Goal: Transaction & Acquisition: Purchase product/service

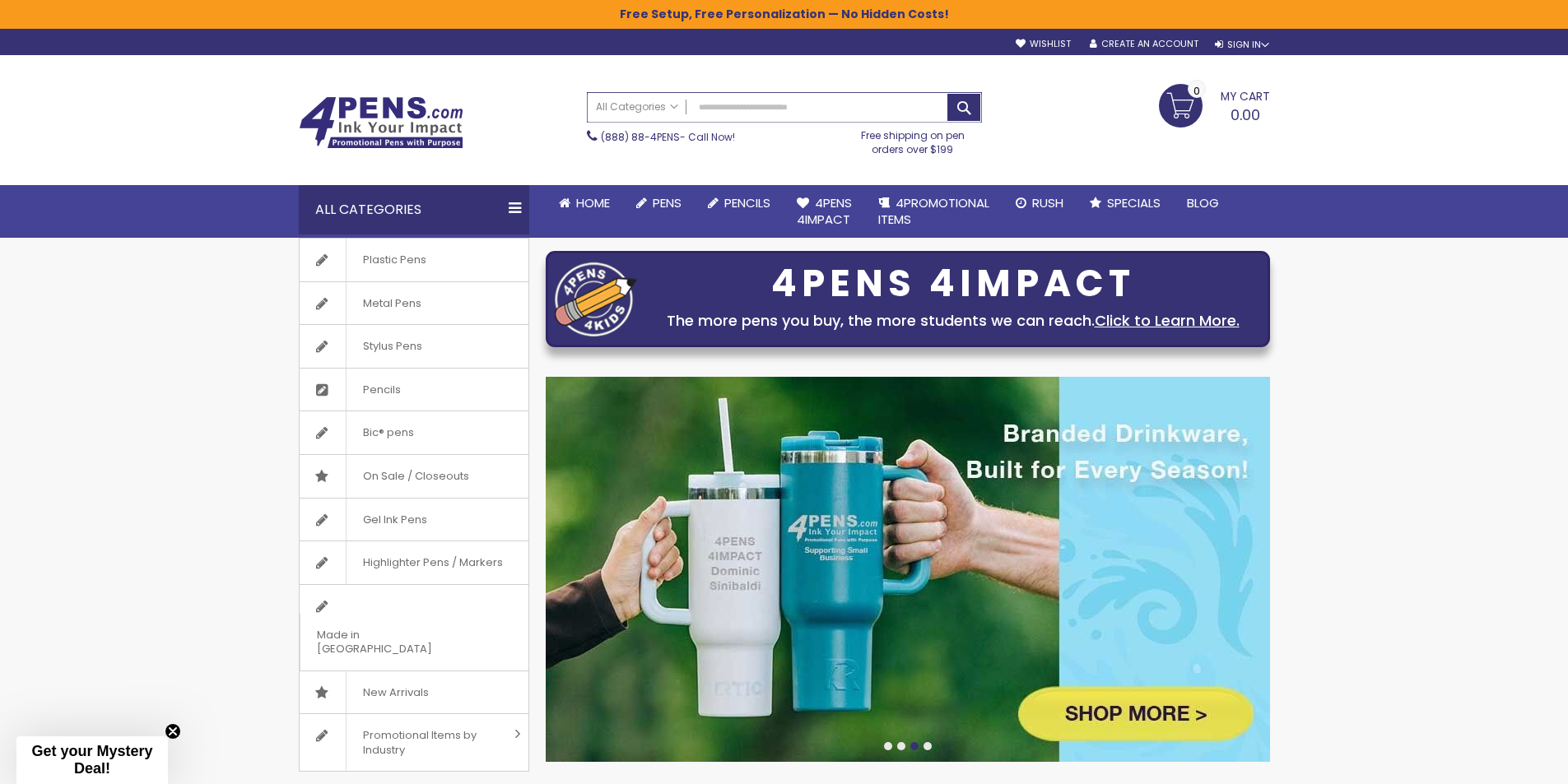
click at [733, 103] on input "Search" at bounding box center [784, 107] width 394 height 28
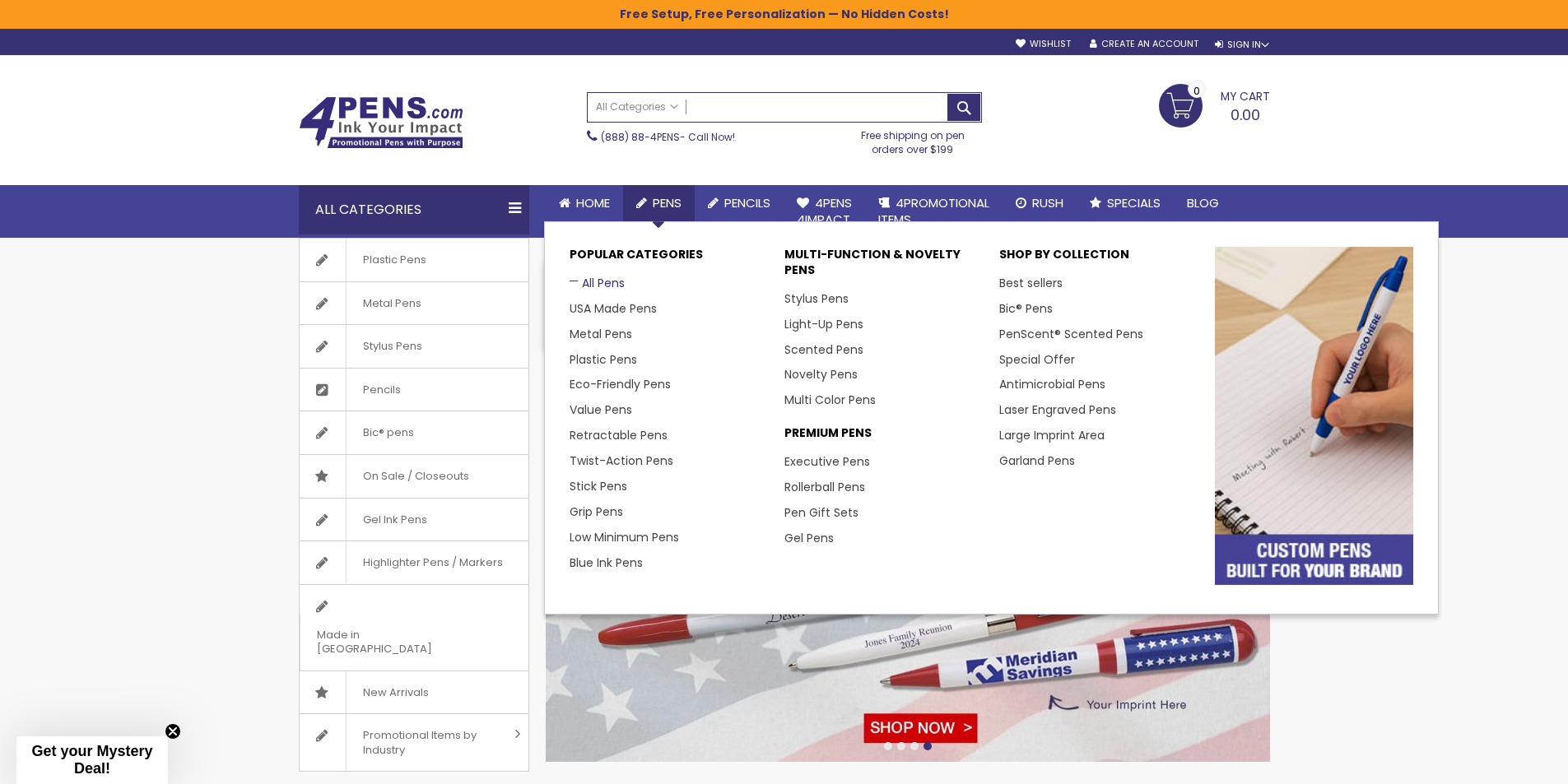
click at [599, 286] on link "All Pens" at bounding box center [596, 283] width 55 height 17
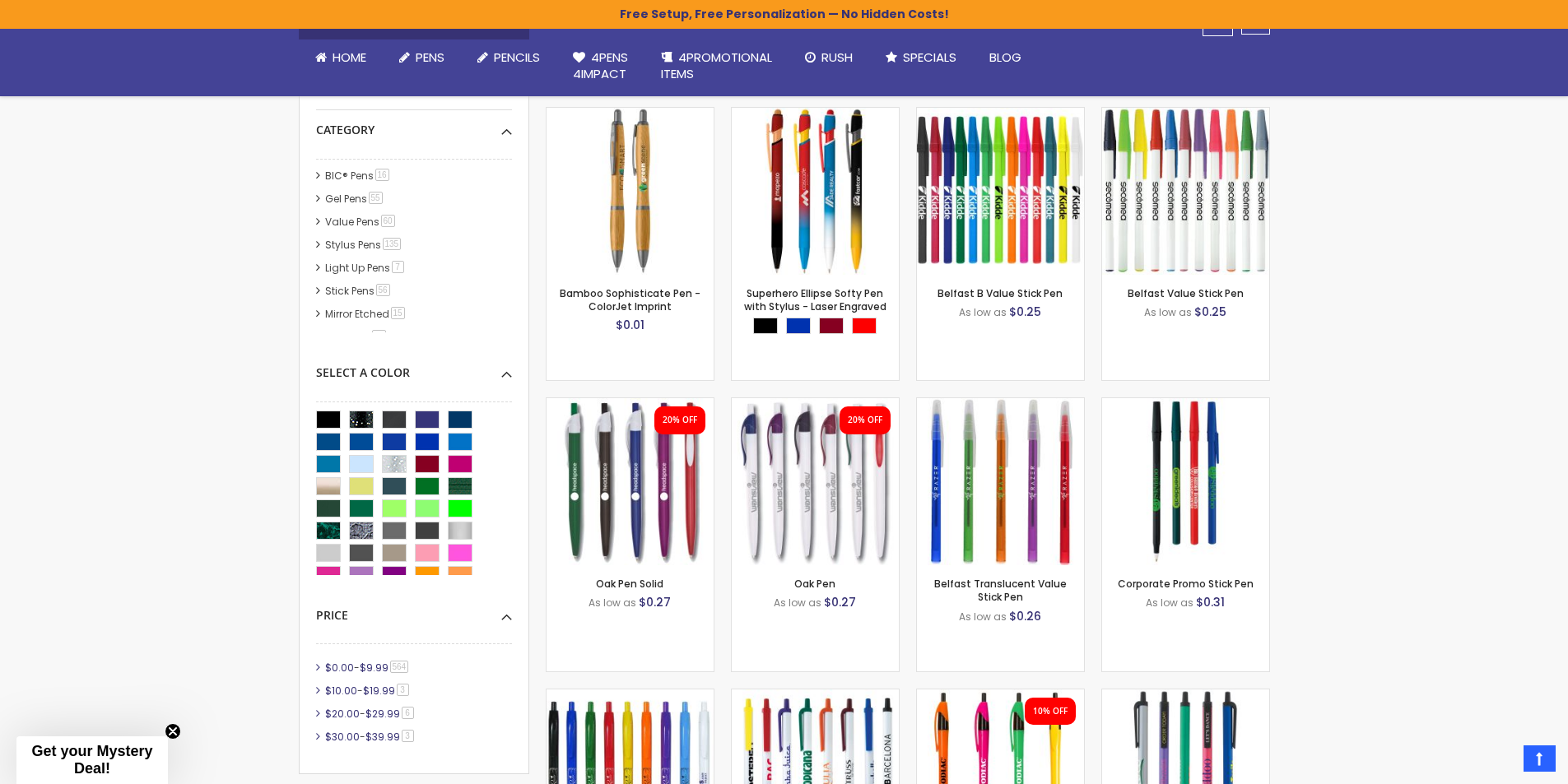
scroll to position [132, 0]
click at [360, 212] on link "Gel Pens 55 item" at bounding box center [355, 211] width 68 height 14
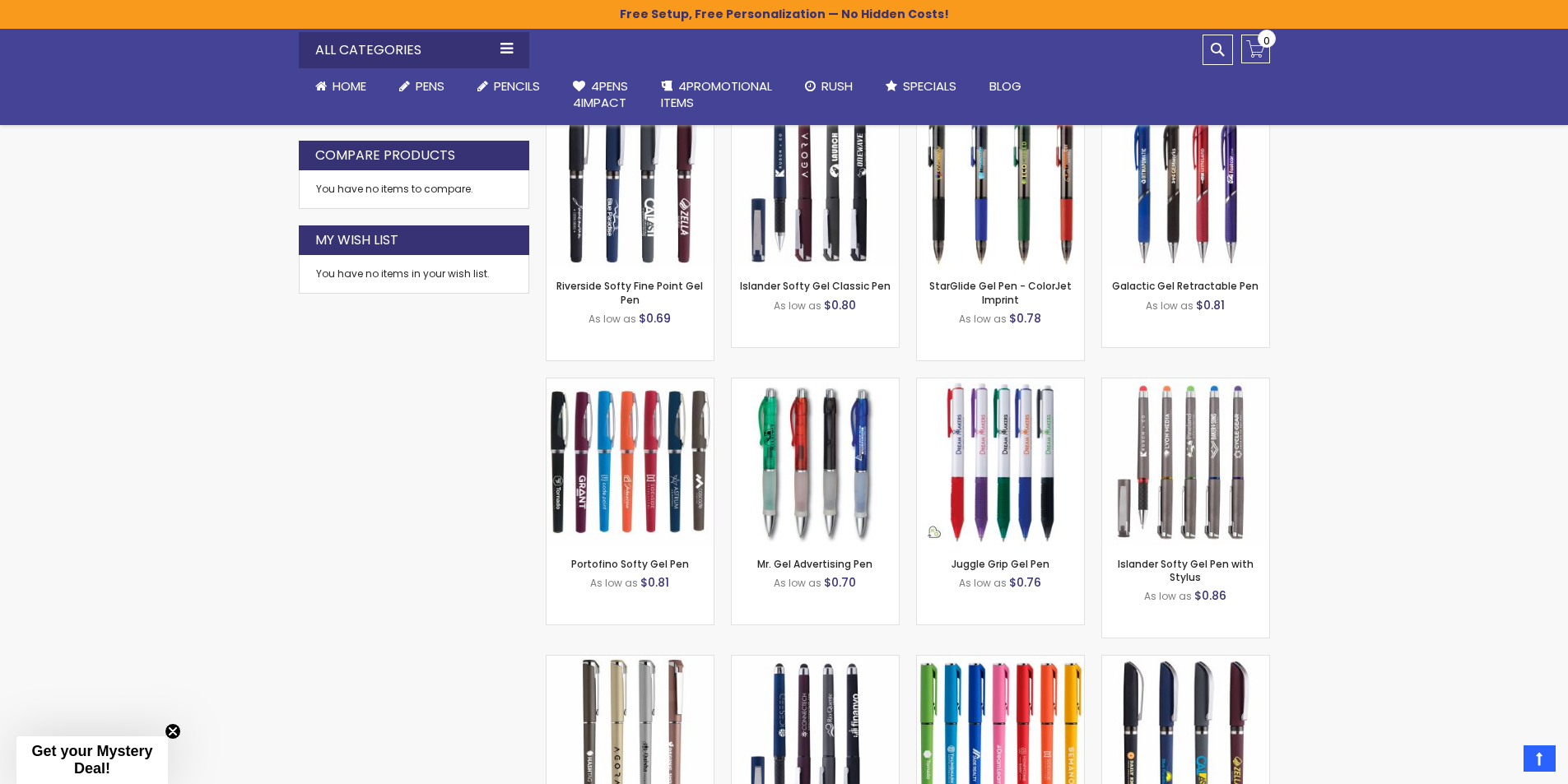
scroll to position [1017, 0]
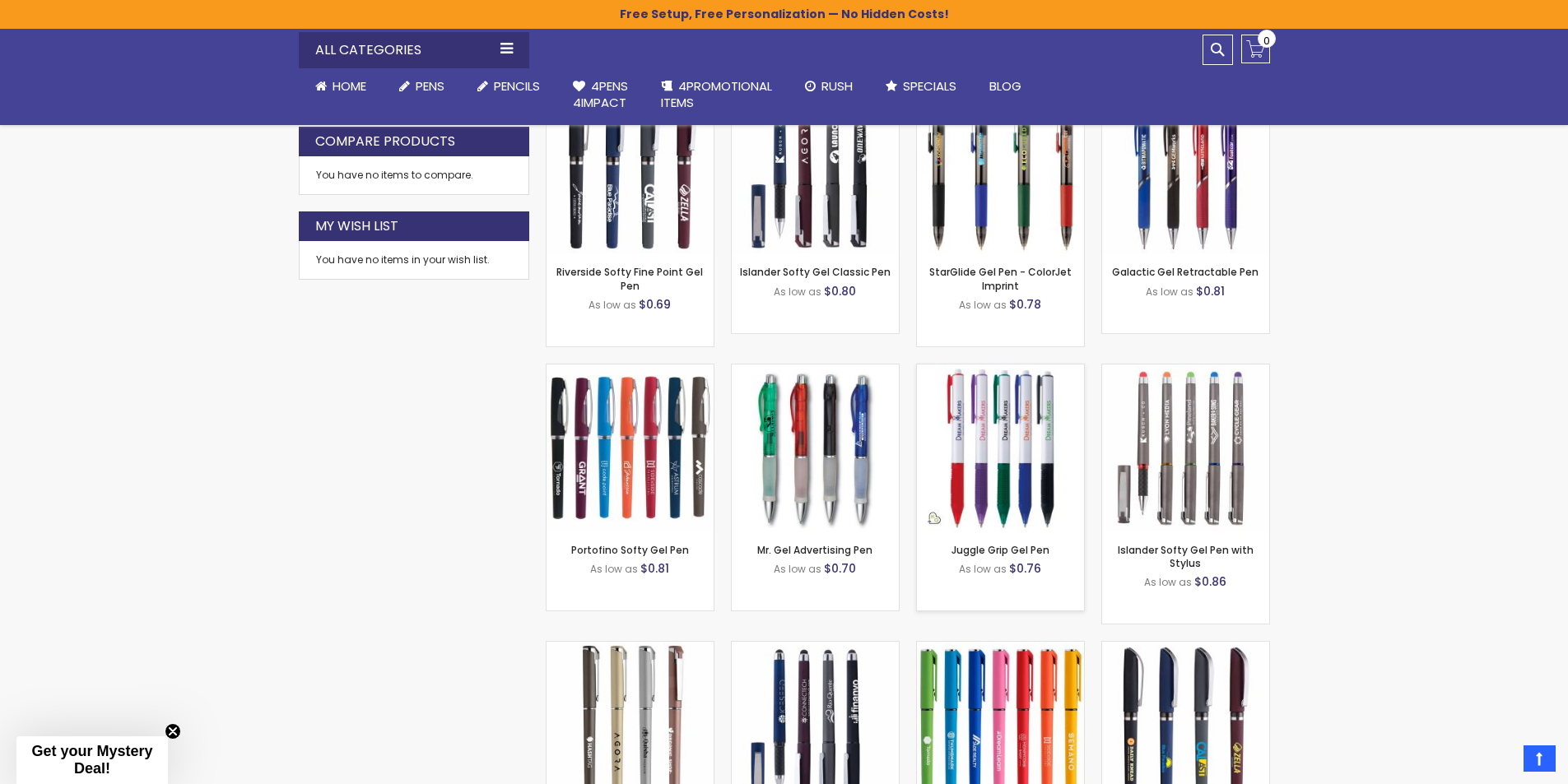
click at [1017, 447] on img at bounding box center [1000, 447] width 167 height 167
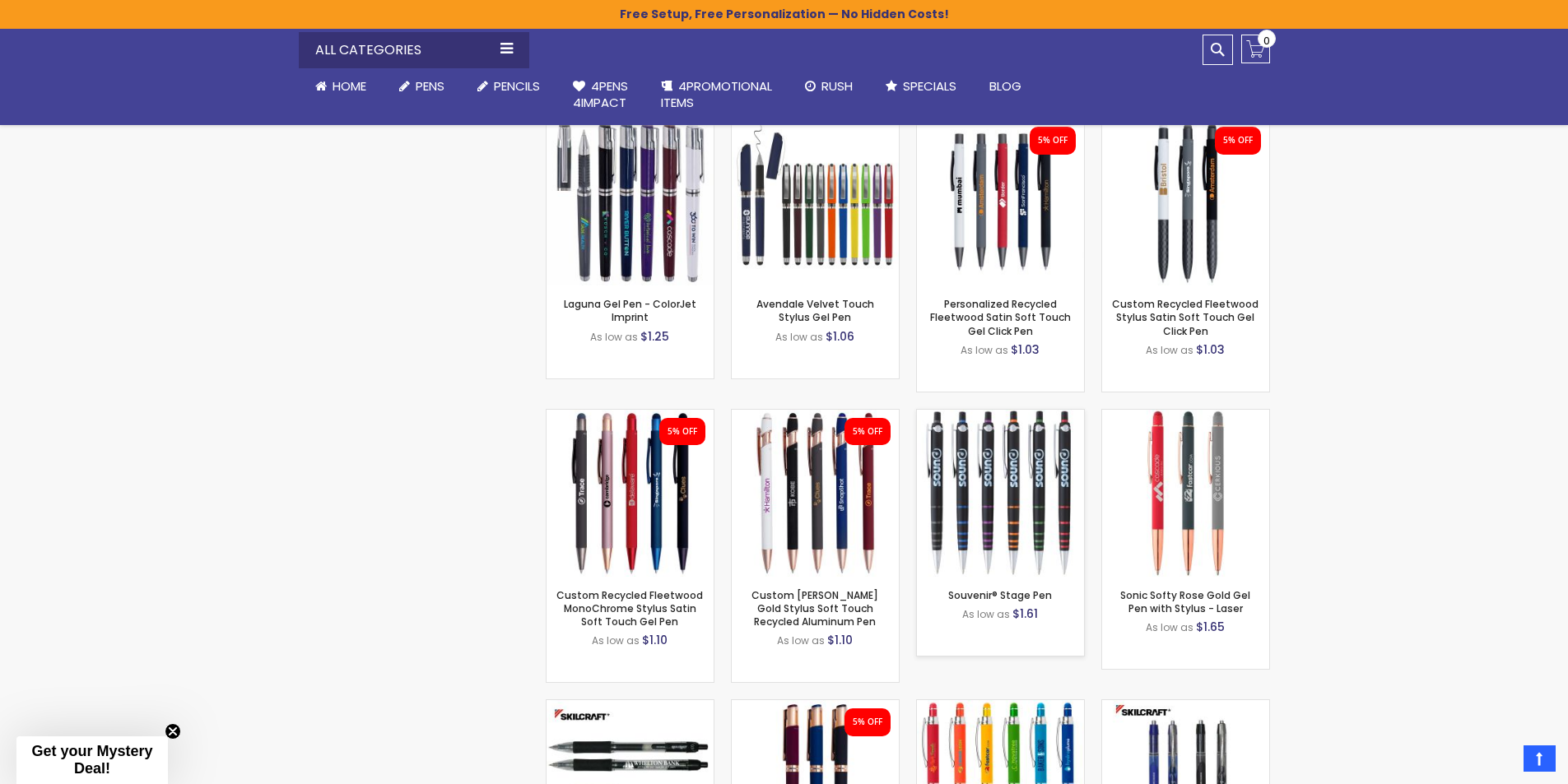
scroll to position [2990, 0]
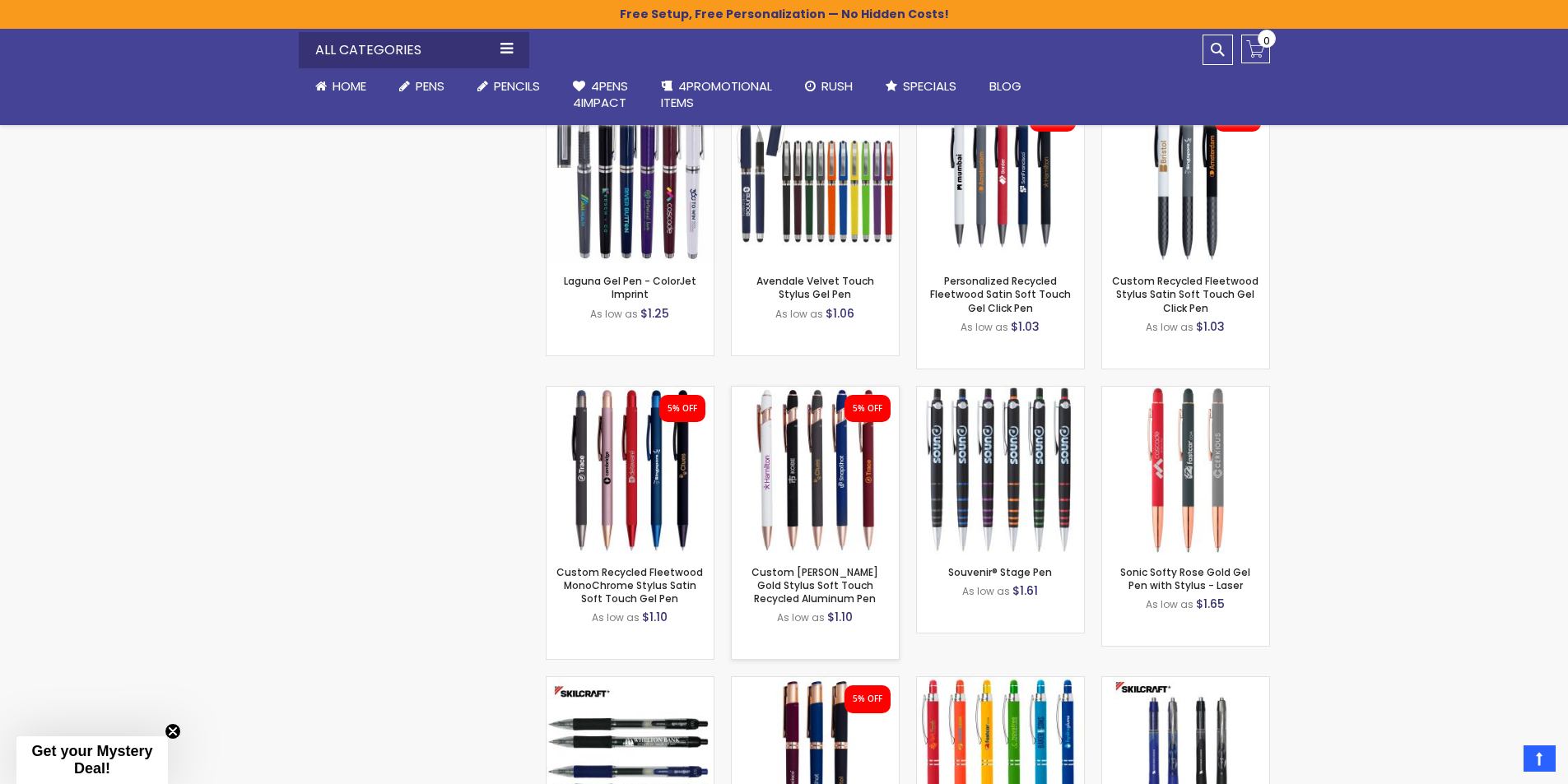
click at [792, 441] on img at bounding box center [815, 470] width 167 height 167
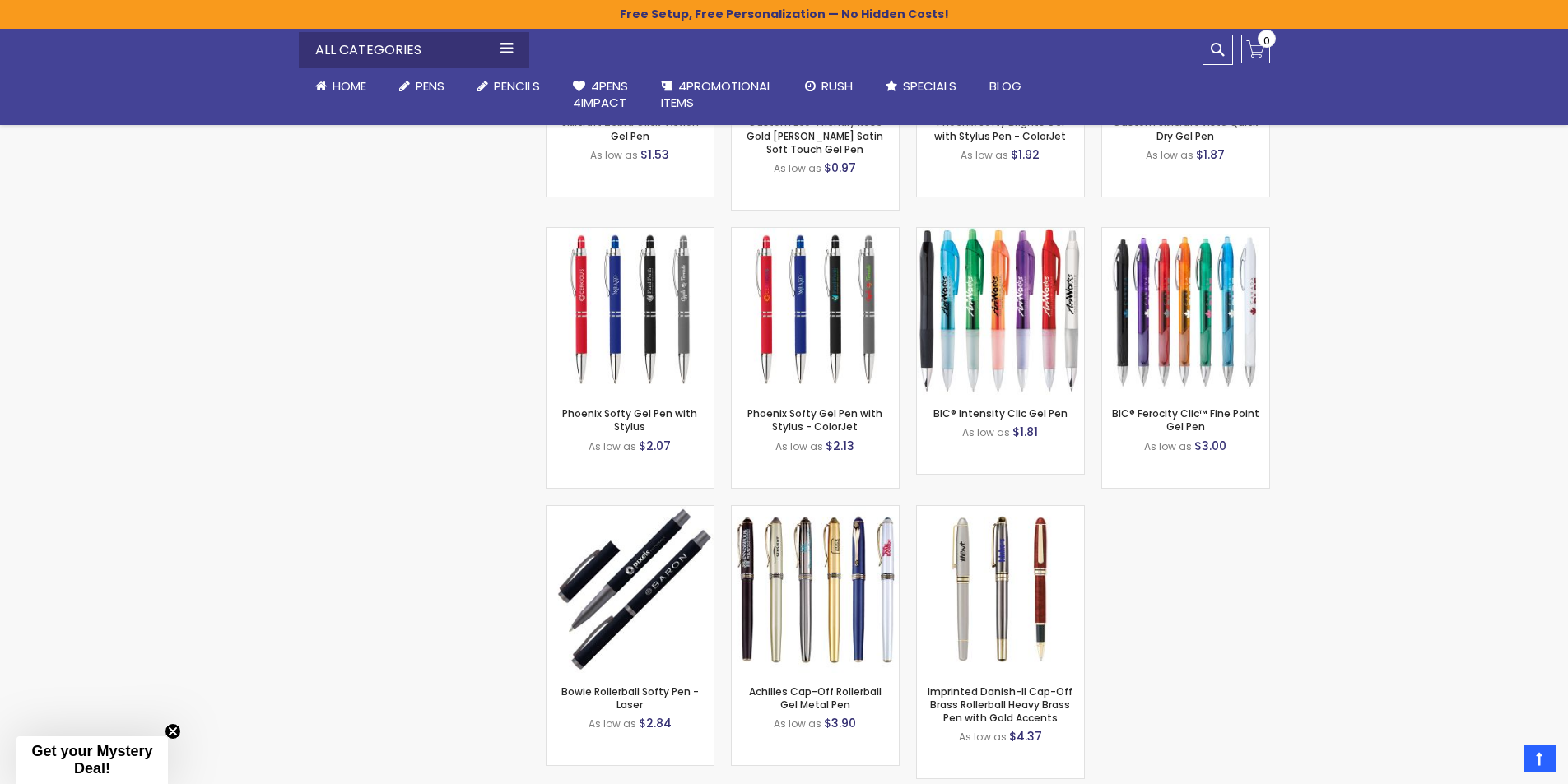
scroll to position [3812, 0]
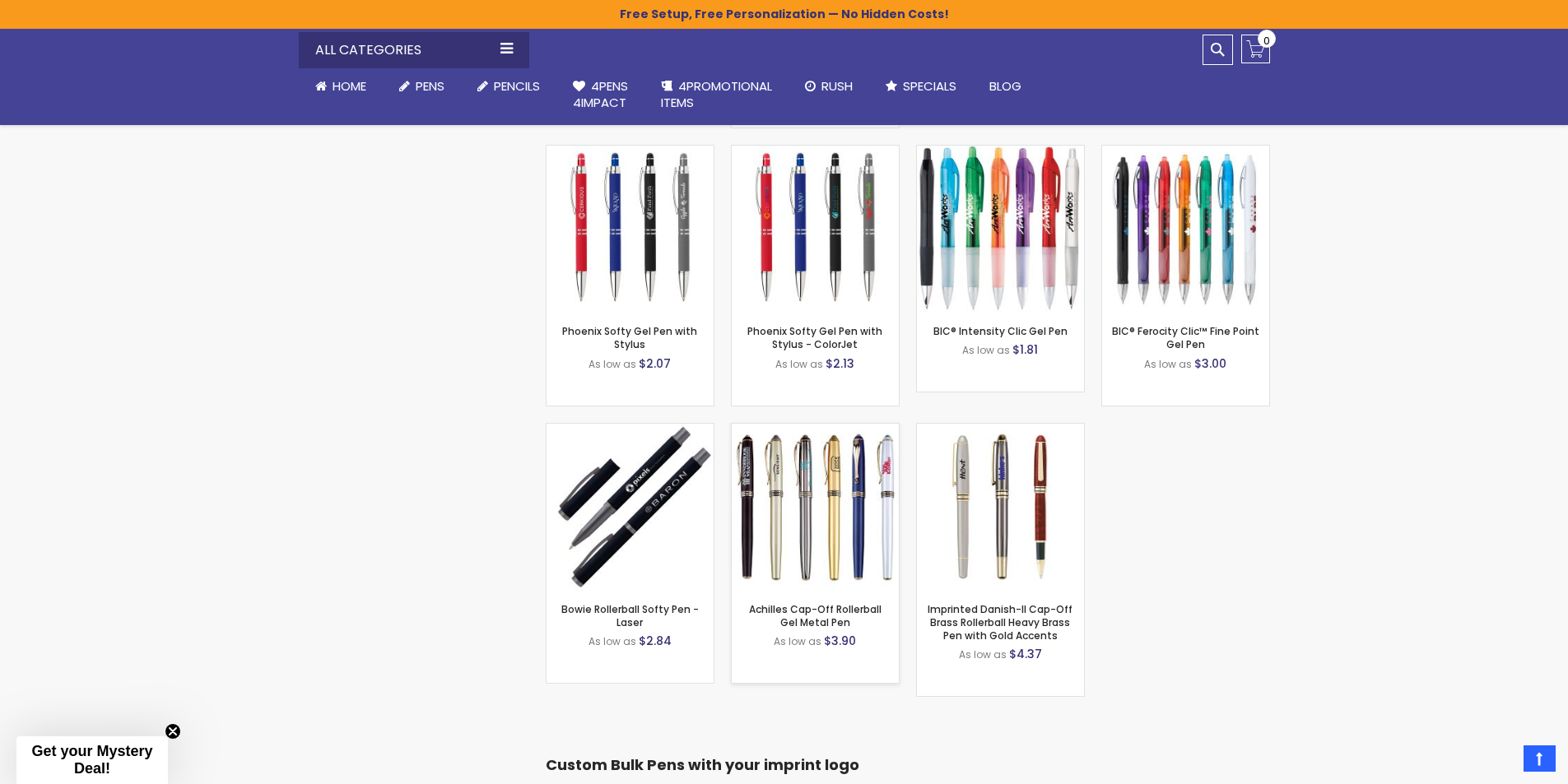
click at [858, 488] on img at bounding box center [815, 507] width 167 height 167
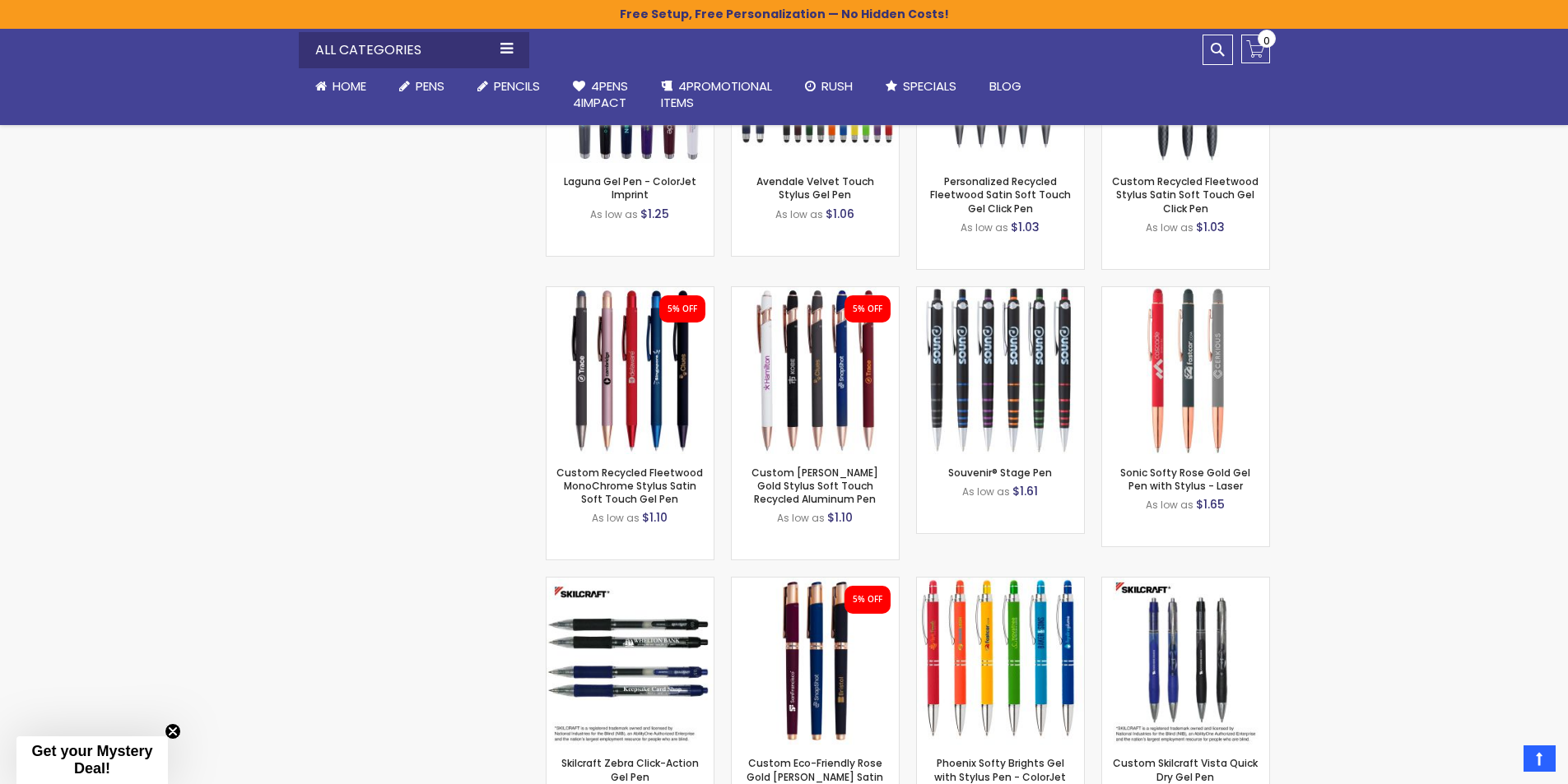
scroll to position [3072, 0]
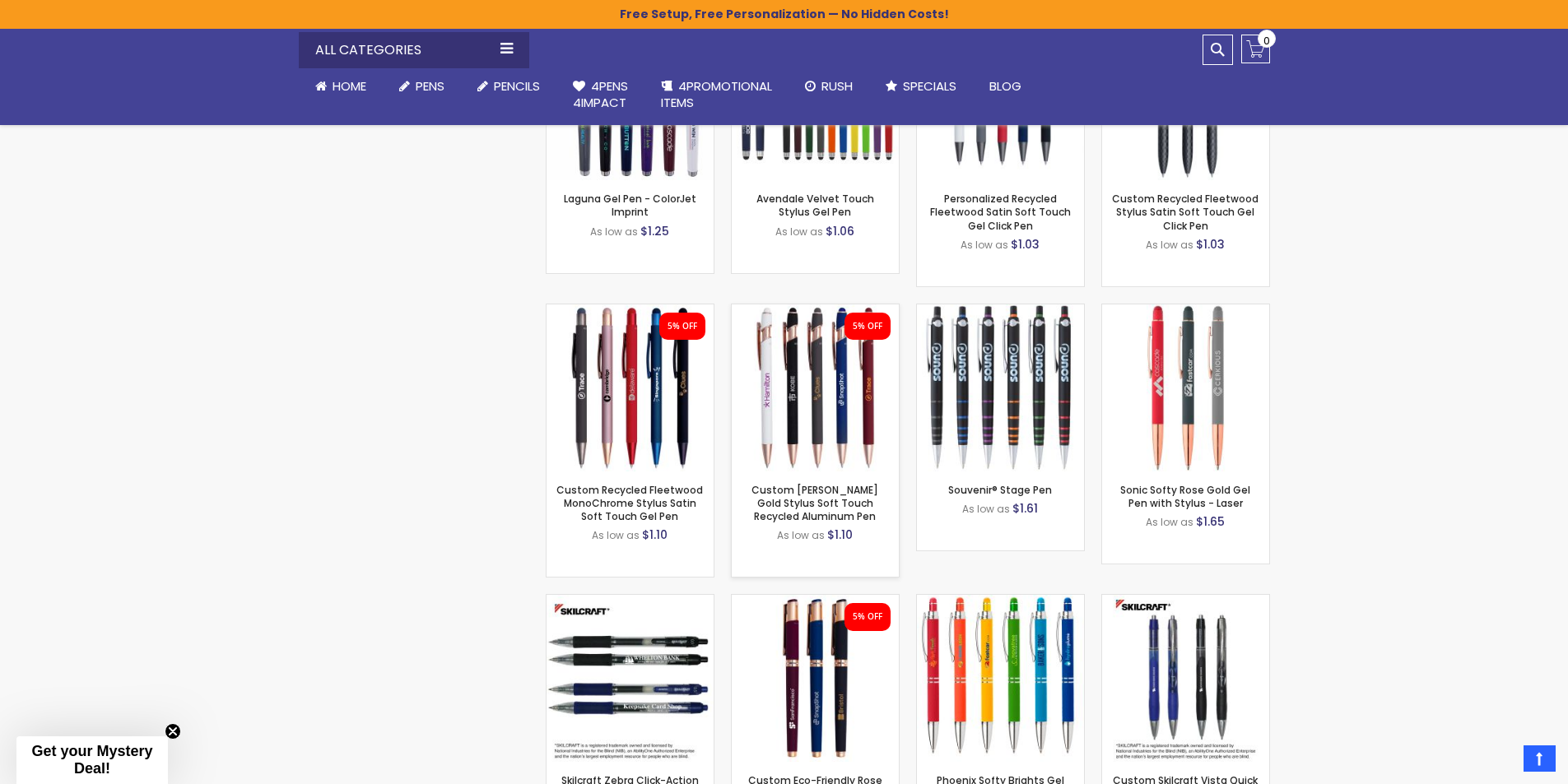
click at [817, 339] on img at bounding box center [815, 388] width 167 height 167
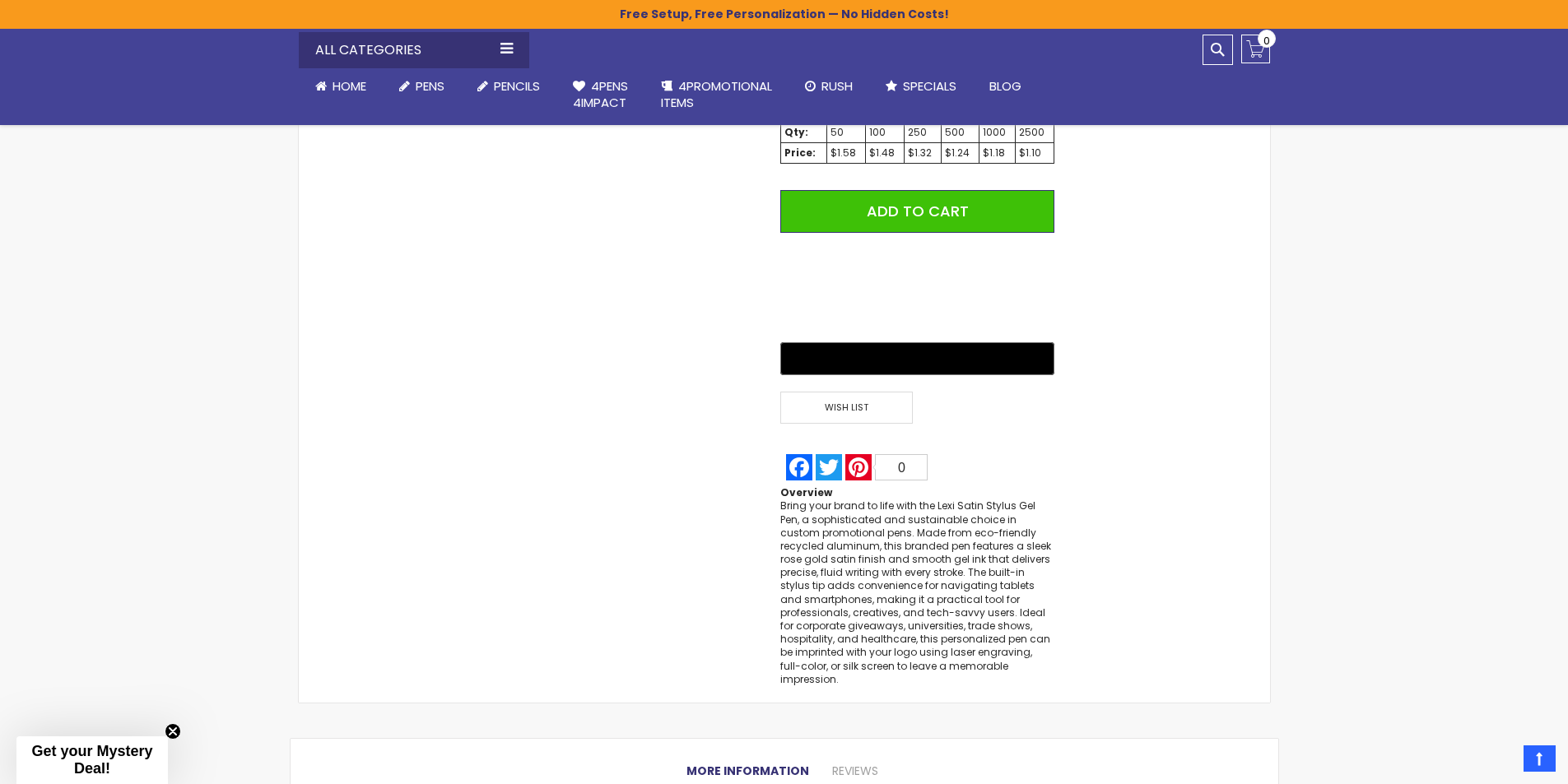
scroll to position [1315, 0]
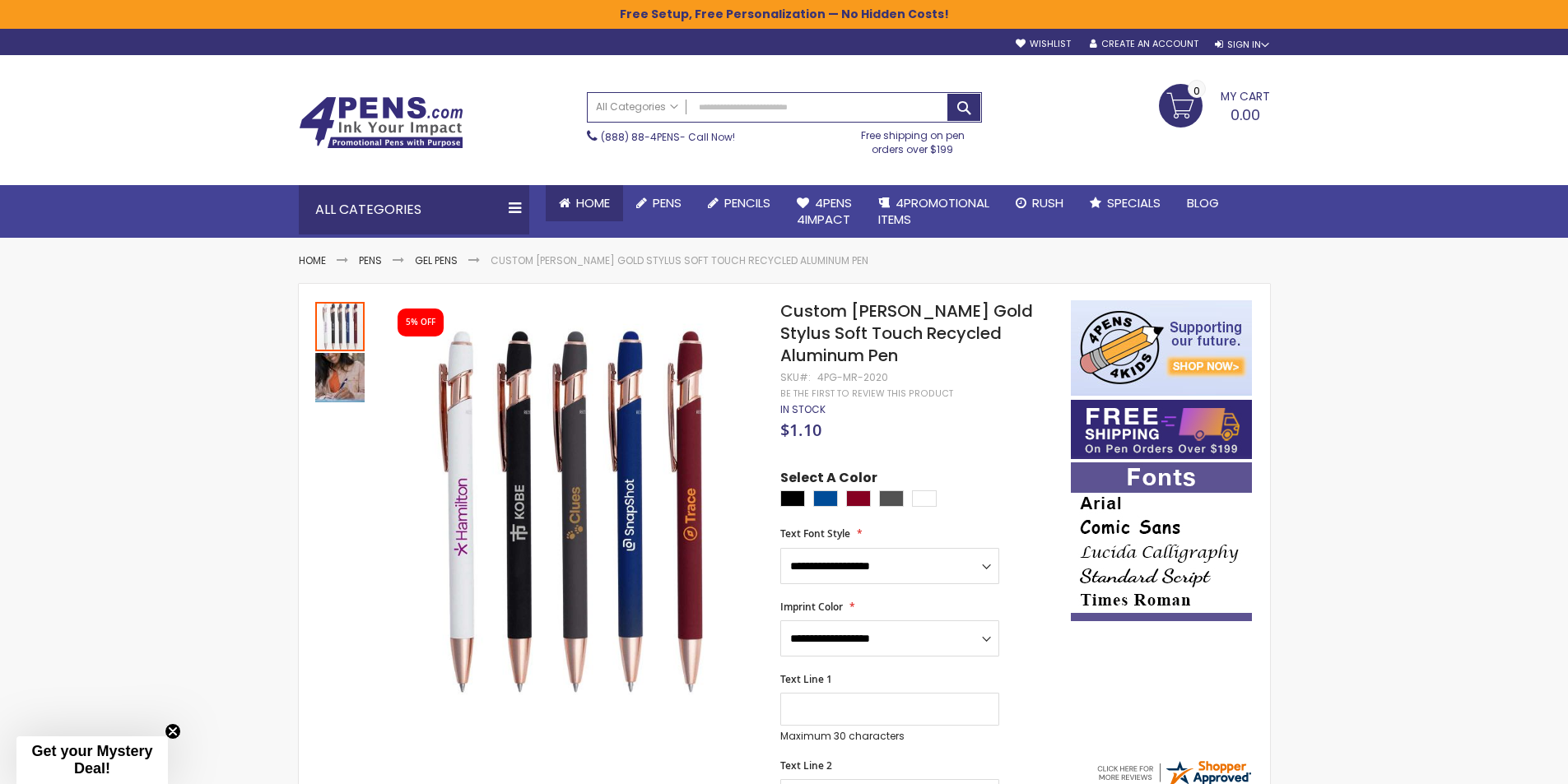
click at [594, 205] on span "Home" at bounding box center [593, 203] width 33 height 18
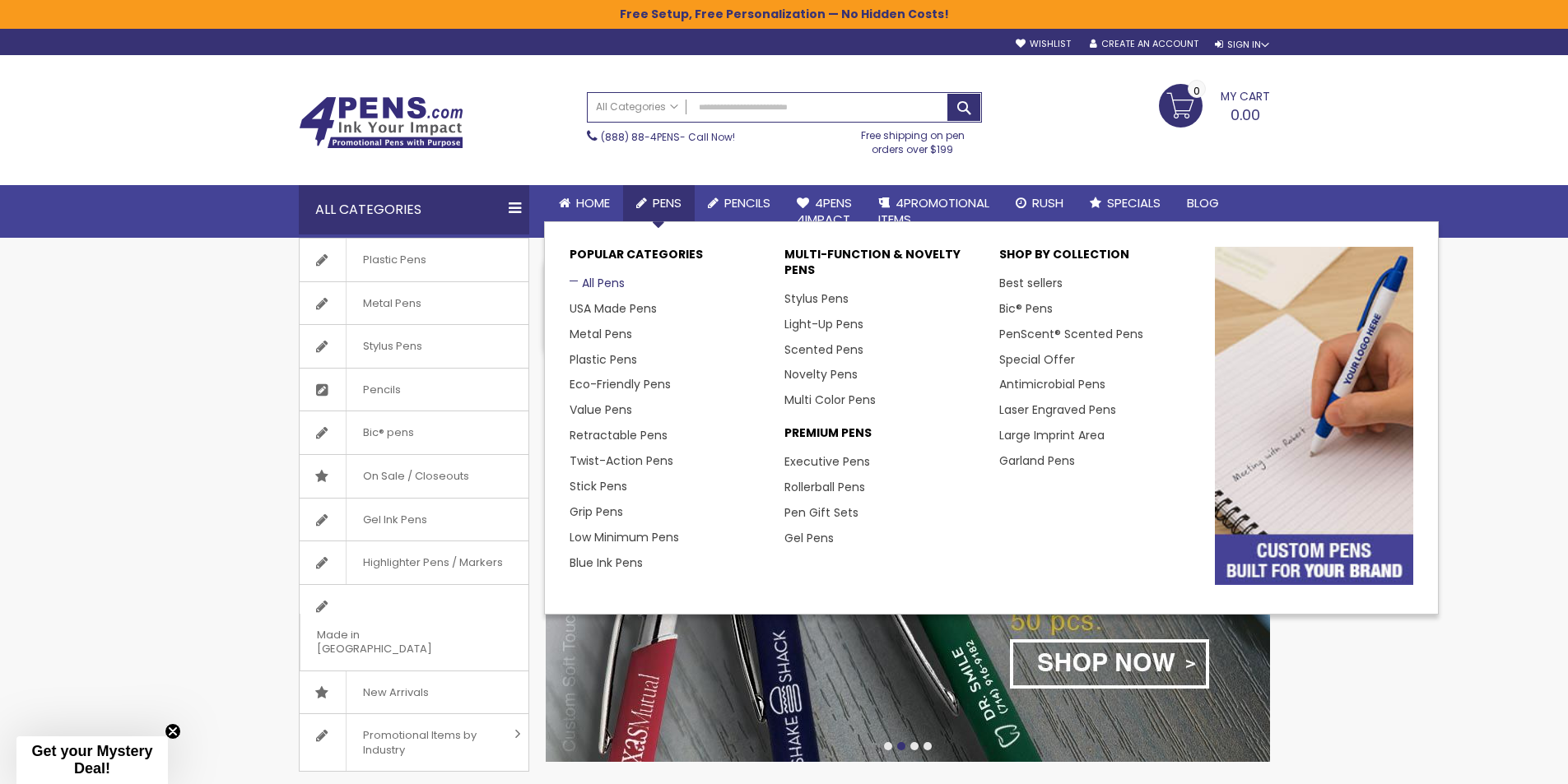
click at [590, 286] on link "All Pens" at bounding box center [596, 283] width 55 height 17
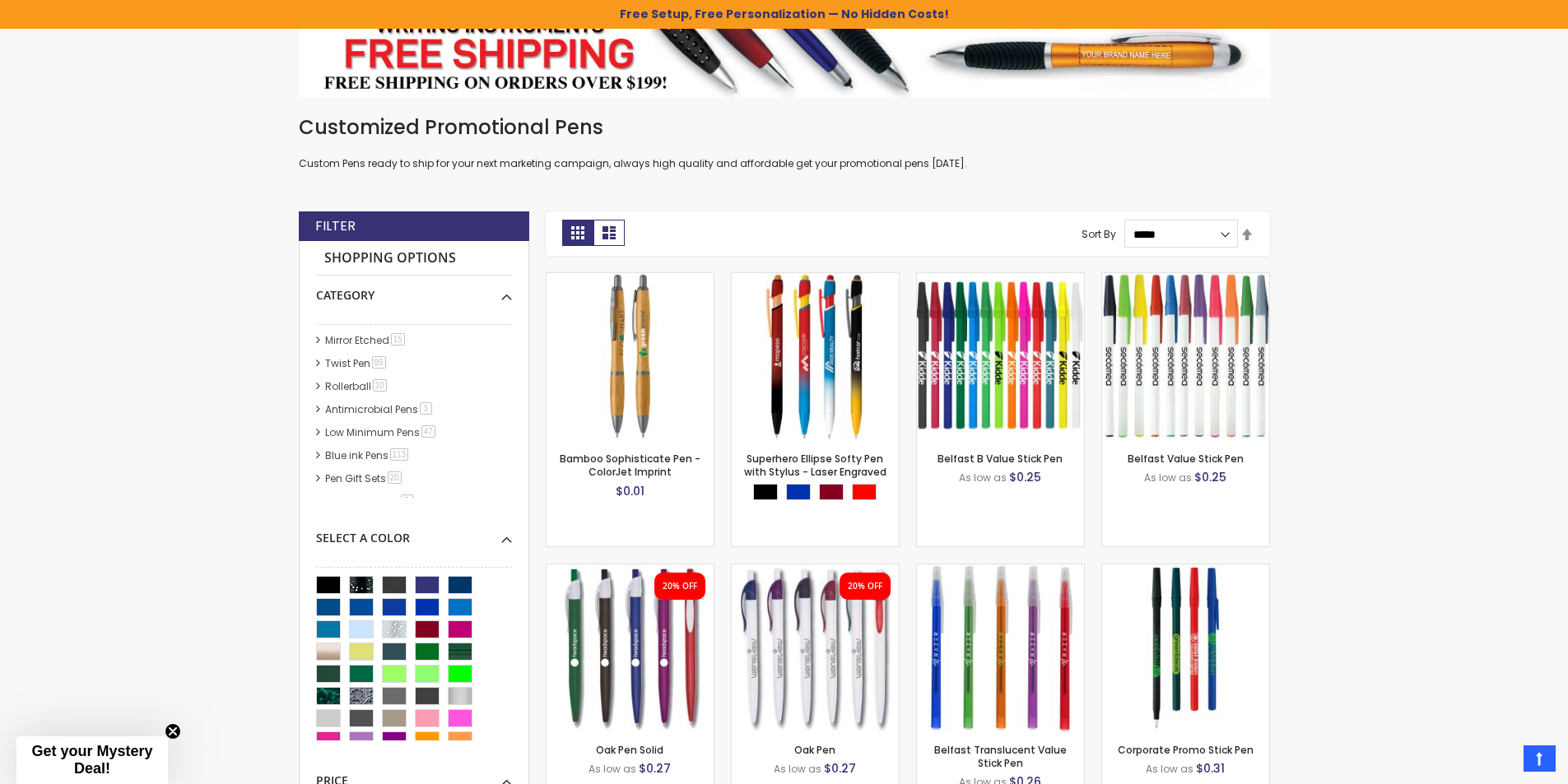
scroll to position [288, 0]
click at [360, 451] on link "Blue ink Pens 113 item" at bounding box center [368, 452] width 94 height 14
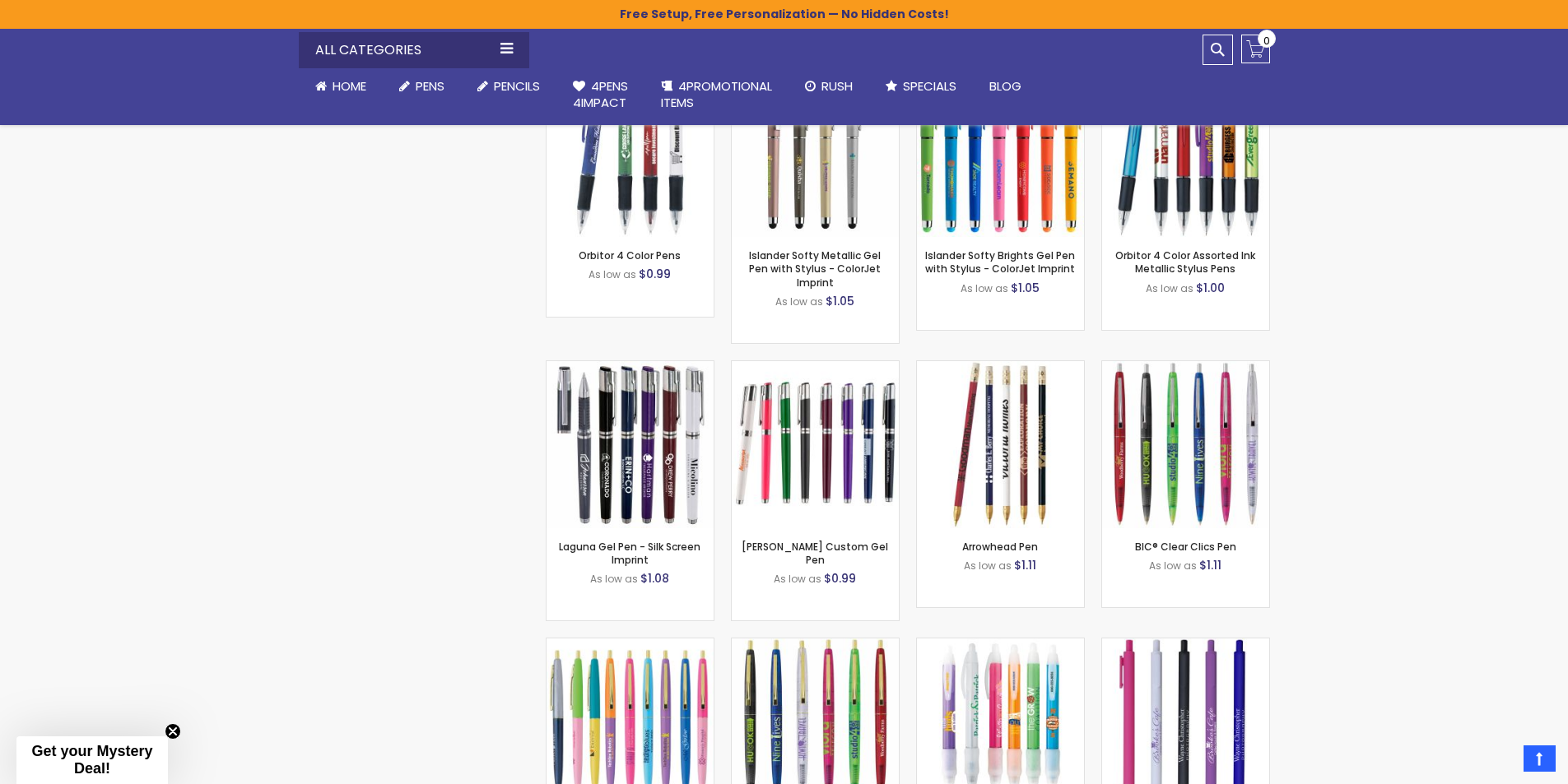
scroll to position [4058, 0]
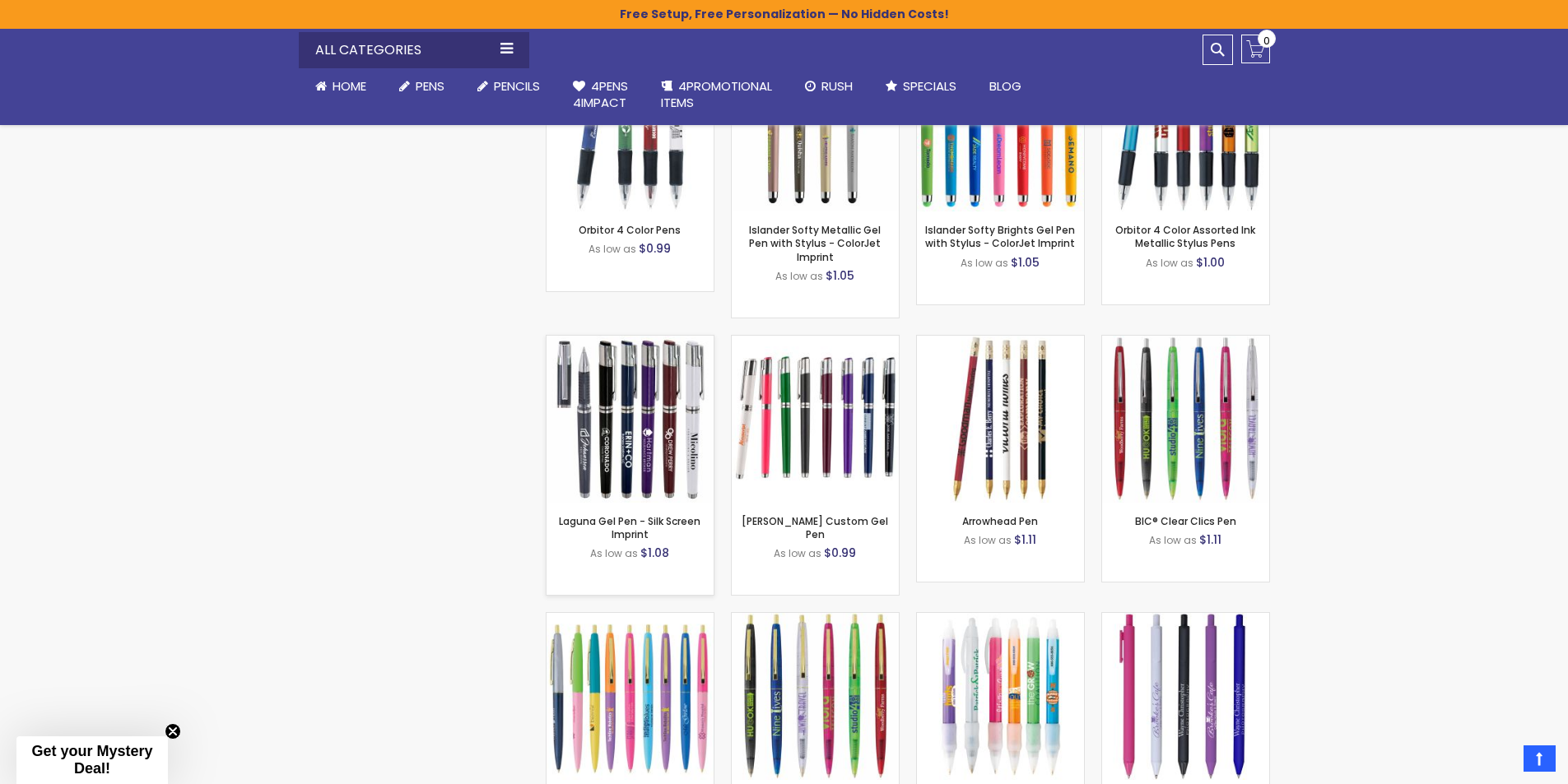
click at [649, 370] on img at bounding box center [630, 419] width 167 height 167
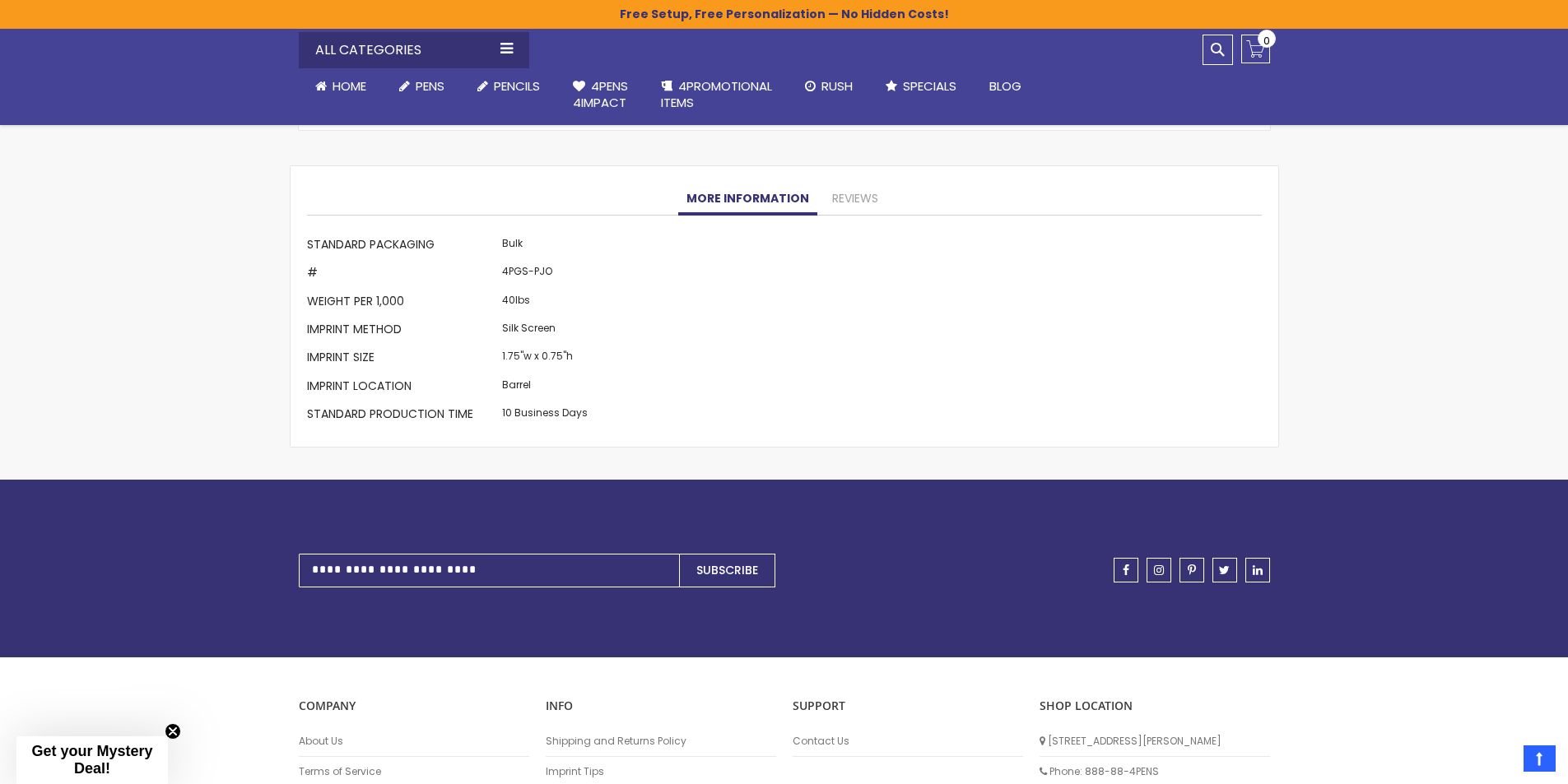
scroll to position [1645, 0]
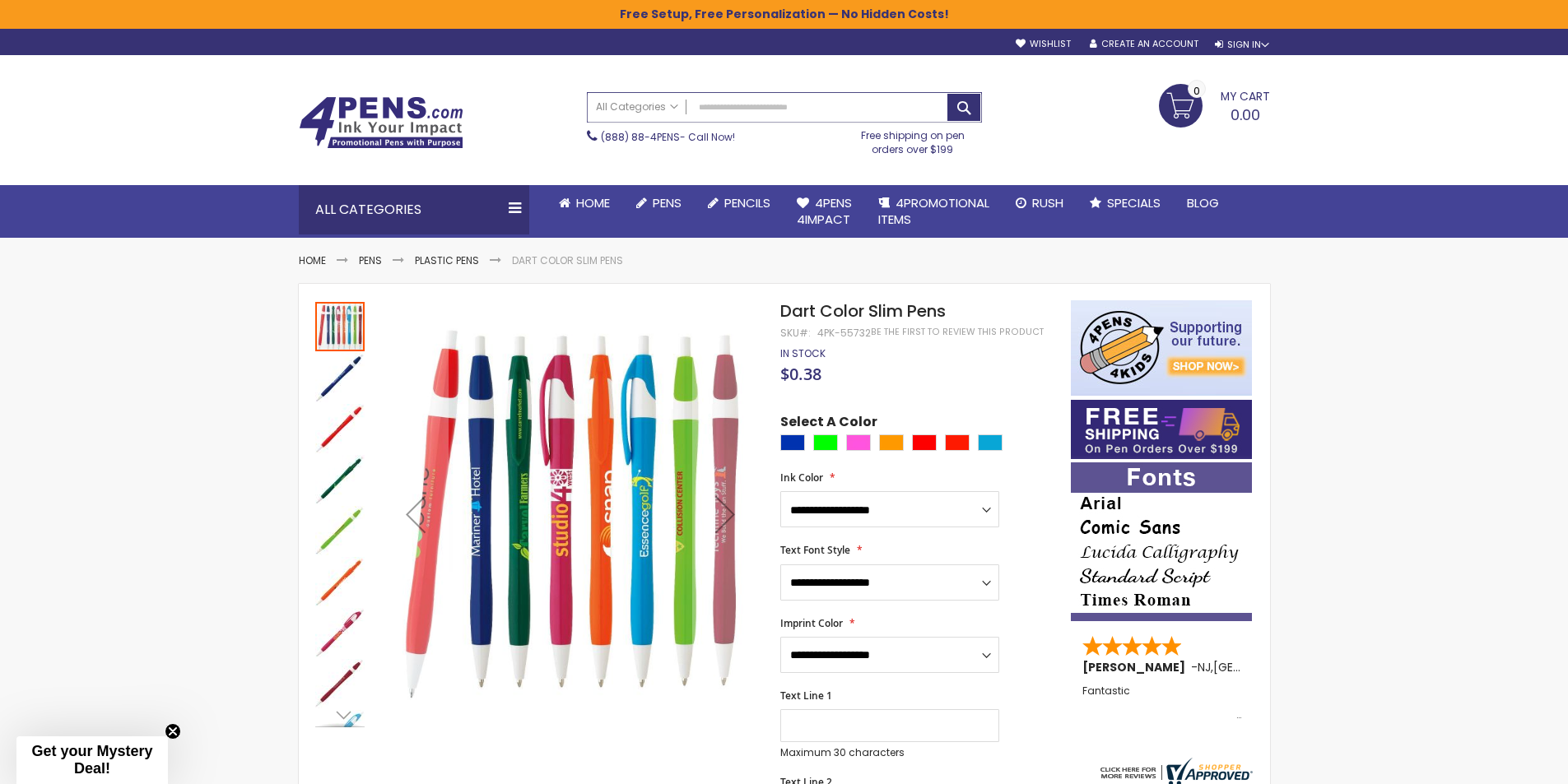
click at [781, 101] on input "Search" at bounding box center [784, 107] width 394 height 28
type input "********"
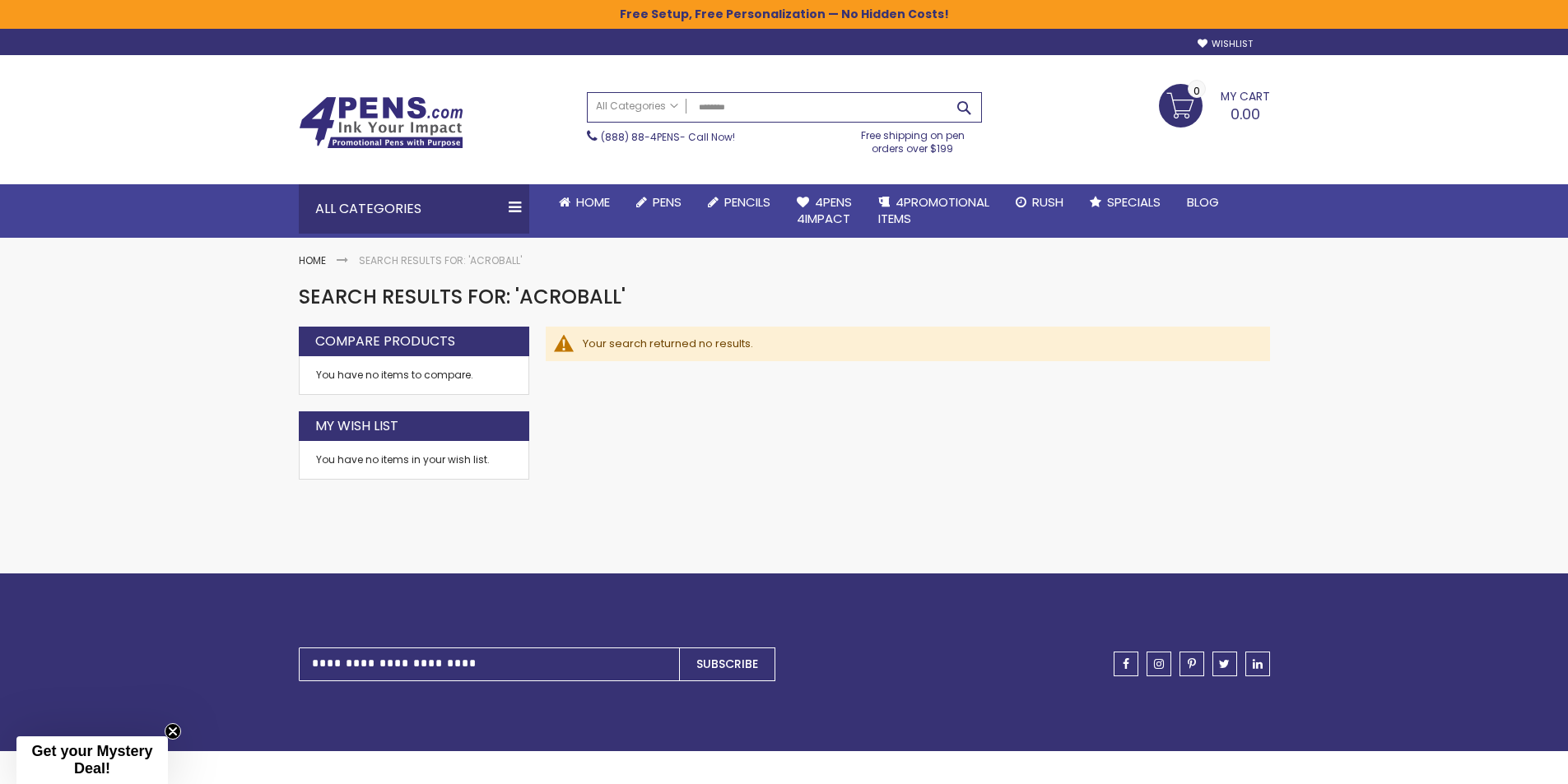
click at [958, 111] on button "Search" at bounding box center [964, 108] width 33 height 27
drag, startPoint x: 747, startPoint y: 102, endPoint x: 648, endPoint y: 107, distance: 99.1
click at [648, 107] on div "All Categories All Categories Pens Plastic Pens Metal Pens Grip Pens Laser Engr…" at bounding box center [784, 107] width 394 height 28
type input "*****"
